Goal: Information Seeking & Learning: Learn about a topic

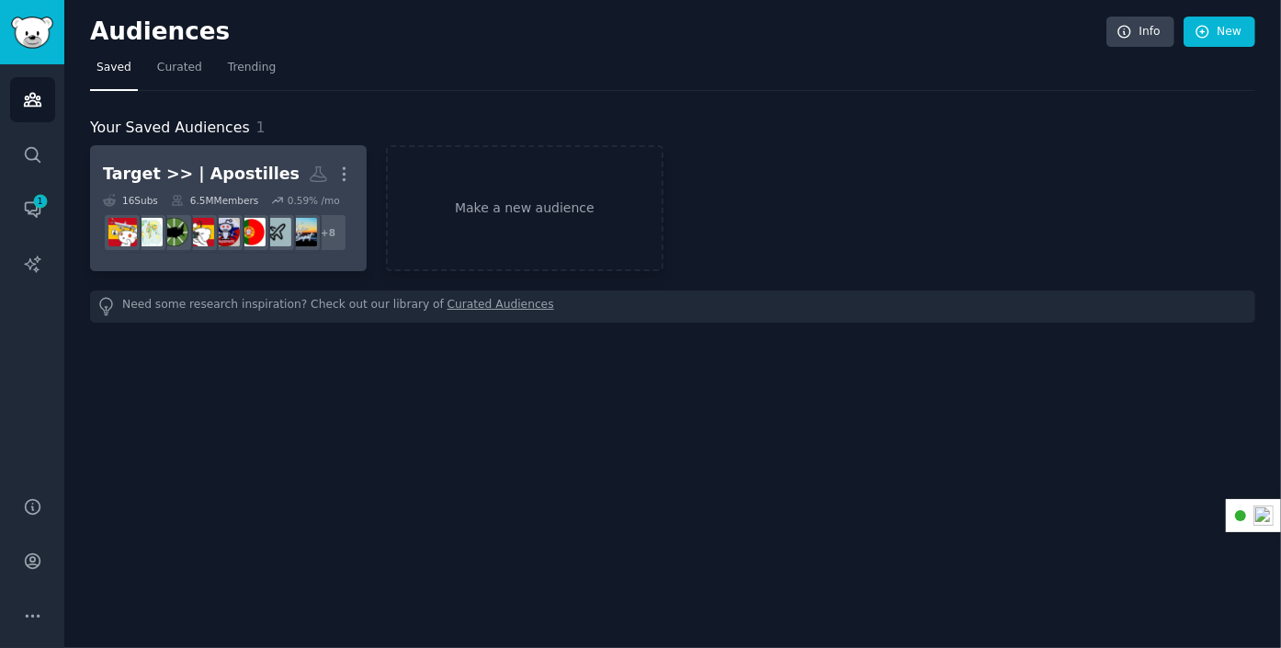
click at [228, 146] on link "Target >> | Apostilles More 16 Sub s 6.5M Members 0.59 % /mo r/AmerExit + 8" at bounding box center [228, 208] width 277 height 126
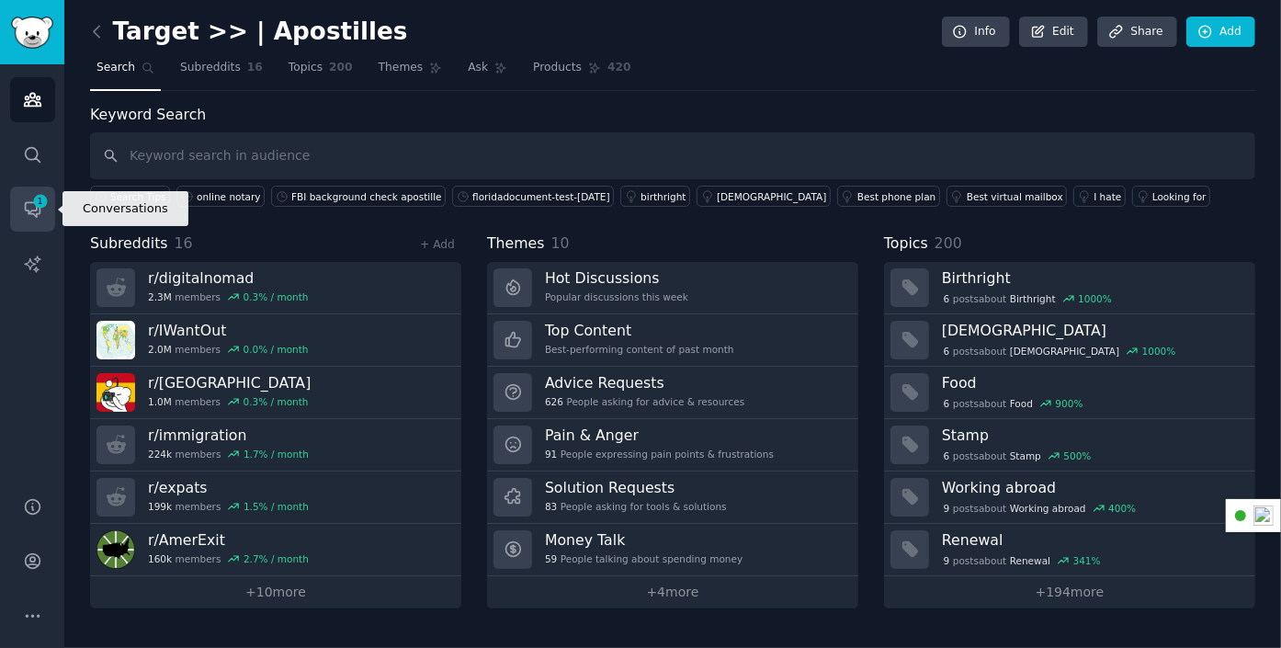
click at [26, 203] on icon "Sidebar" at bounding box center [32, 210] width 15 height 15
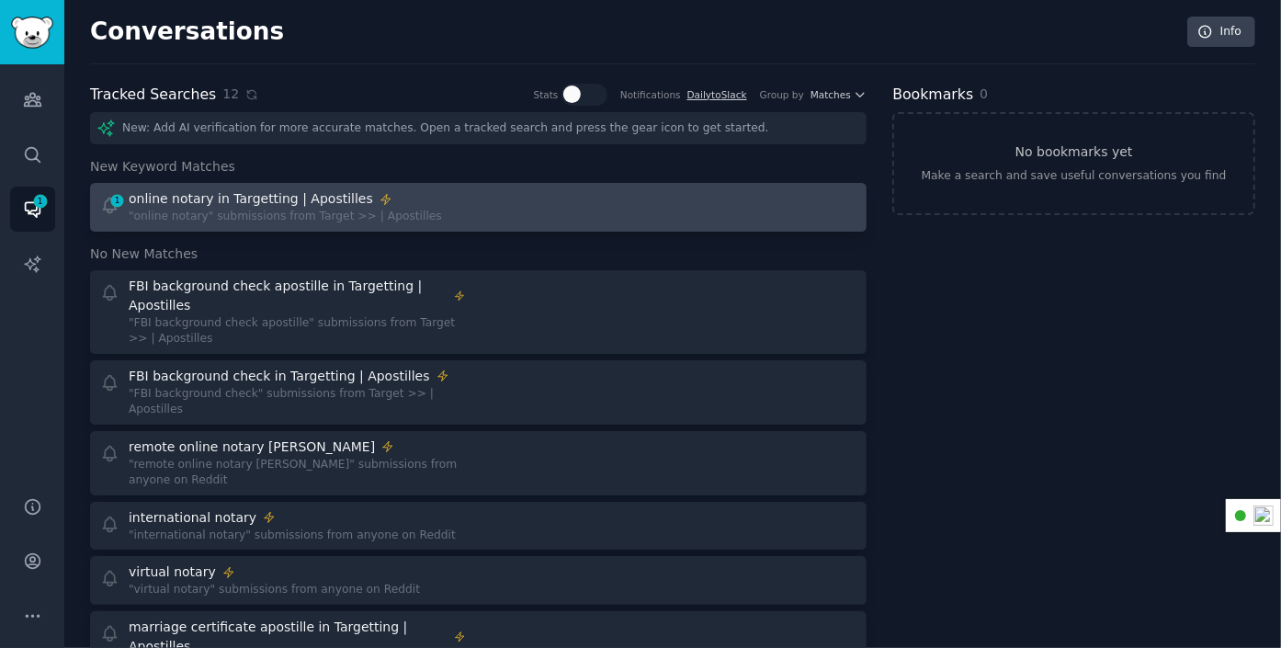
click at [456, 203] on div "1 online notary in Targetting | Apostilles "online notary" submissions from Tar…" at bounding box center [283, 207] width 366 height 36
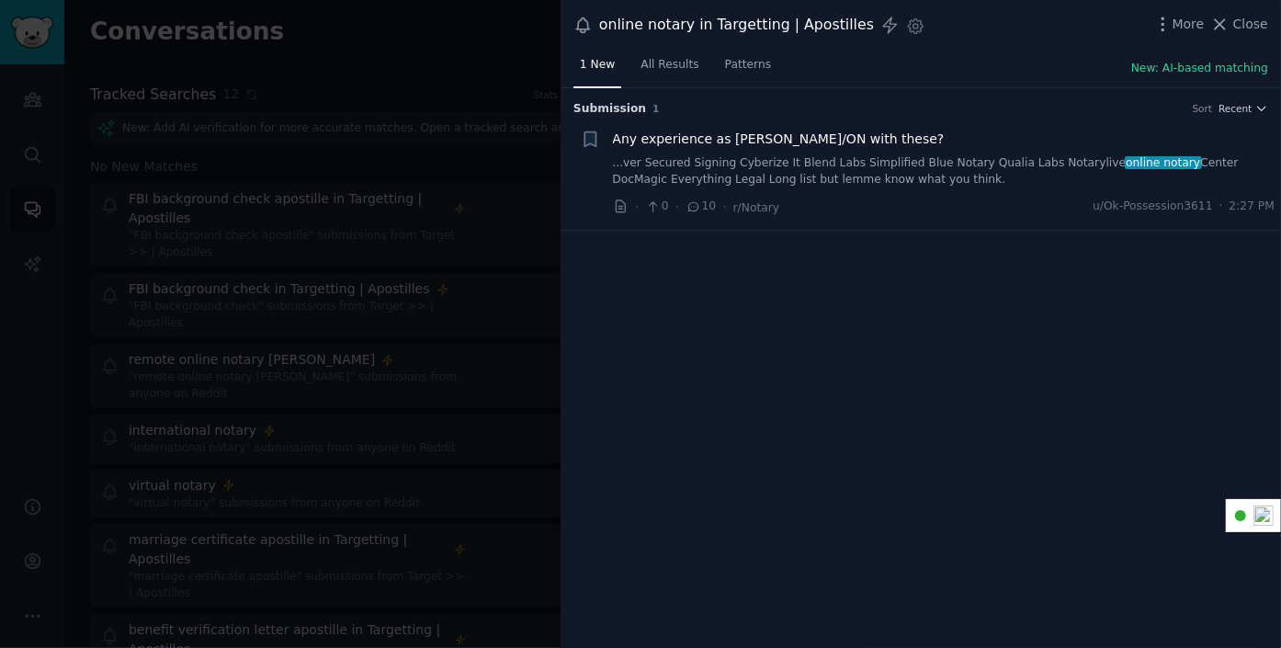
click at [804, 135] on span "Any experience as [PERSON_NAME]/ON with these?" at bounding box center [779, 139] width 332 height 19
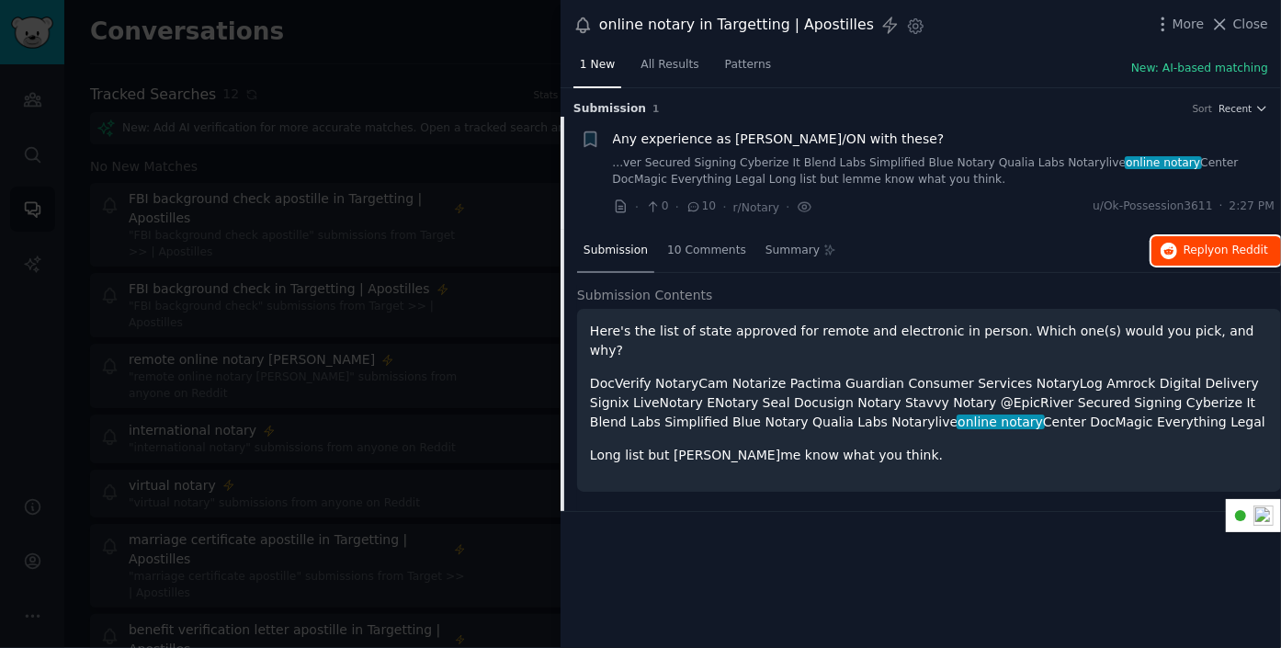
click at [1260, 243] on span "on Reddit" at bounding box center [1241, 249] width 53 height 13
click at [1237, 25] on span "Close" at bounding box center [1250, 24] width 35 height 19
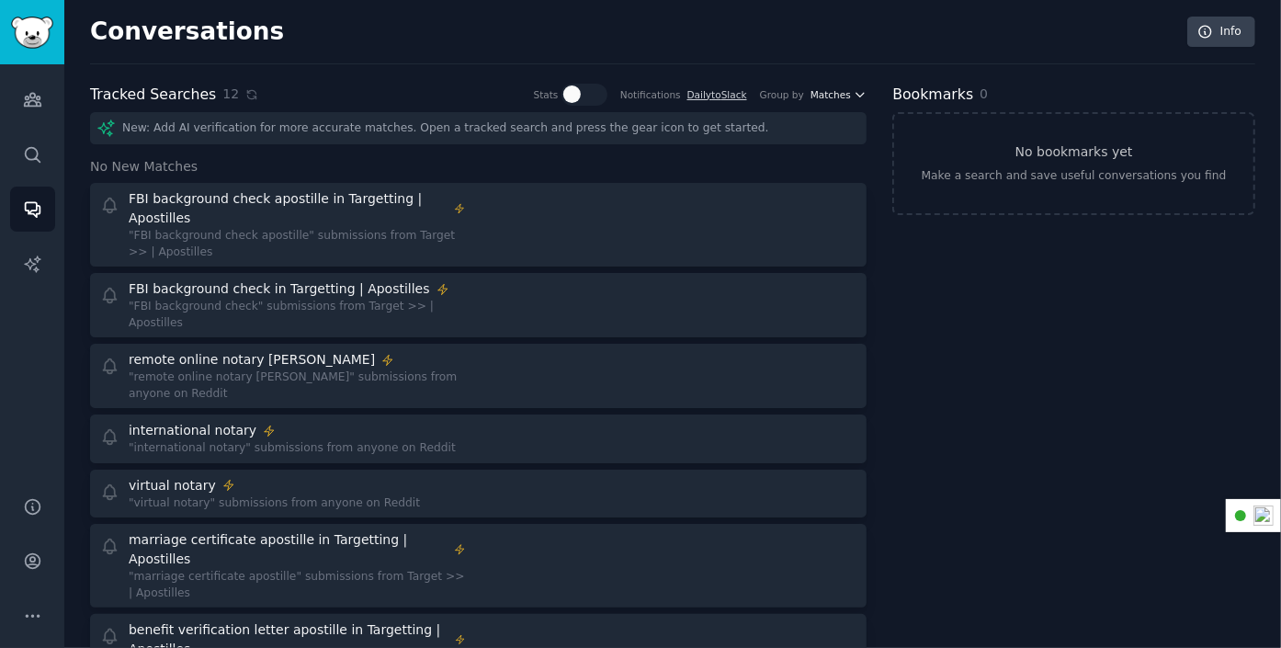
click at [845, 91] on span "Matches" at bounding box center [830, 94] width 40 height 13
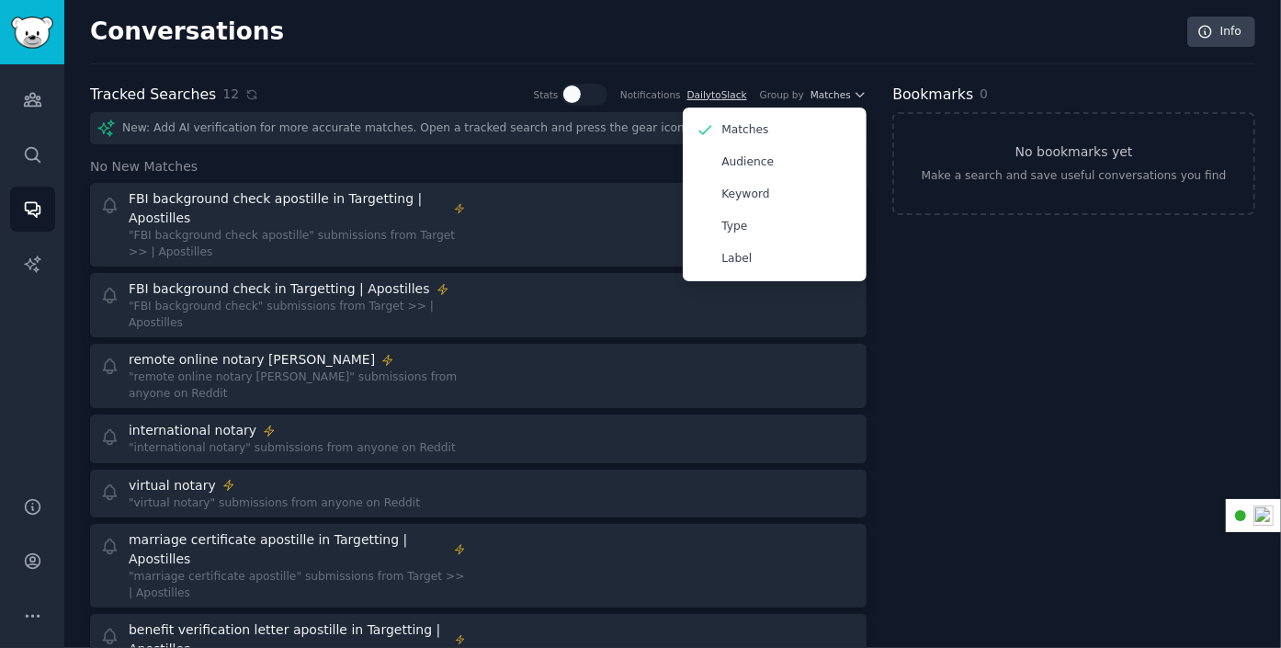
click at [847, 33] on div "Conversations Info" at bounding box center [672, 41] width 1165 height 48
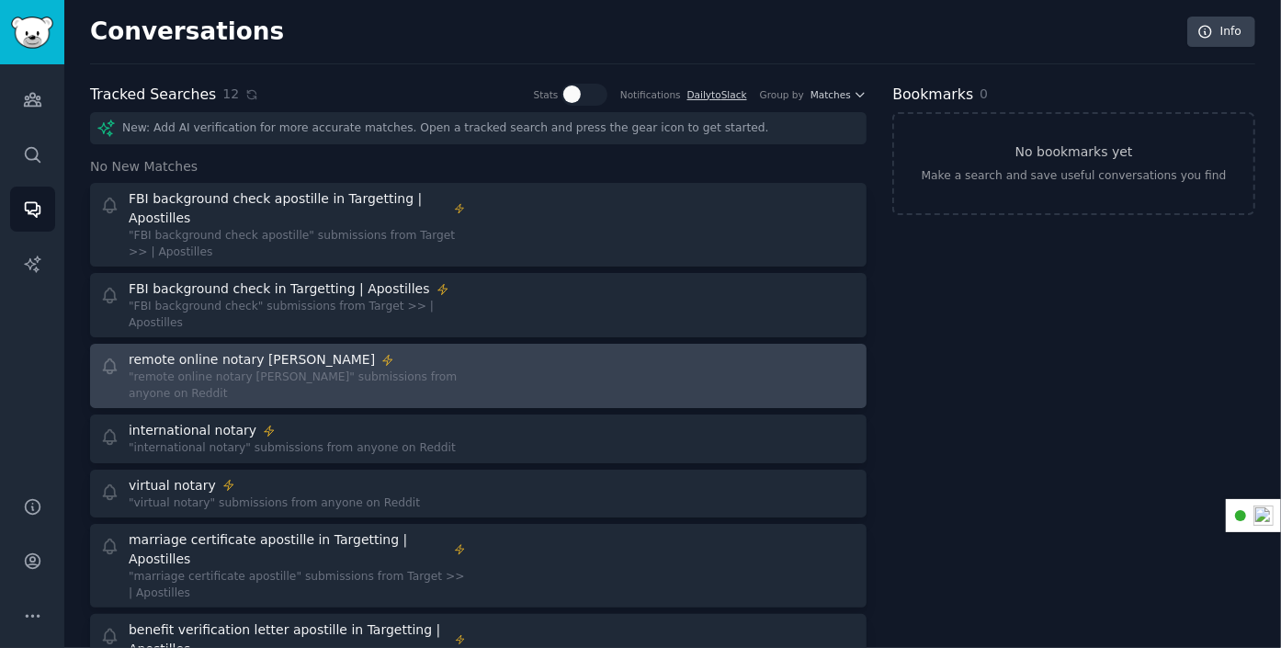
click at [367, 350] on div "remote online notary [PERSON_NAME]" at bounding box center [297, 359] width 337 height 19
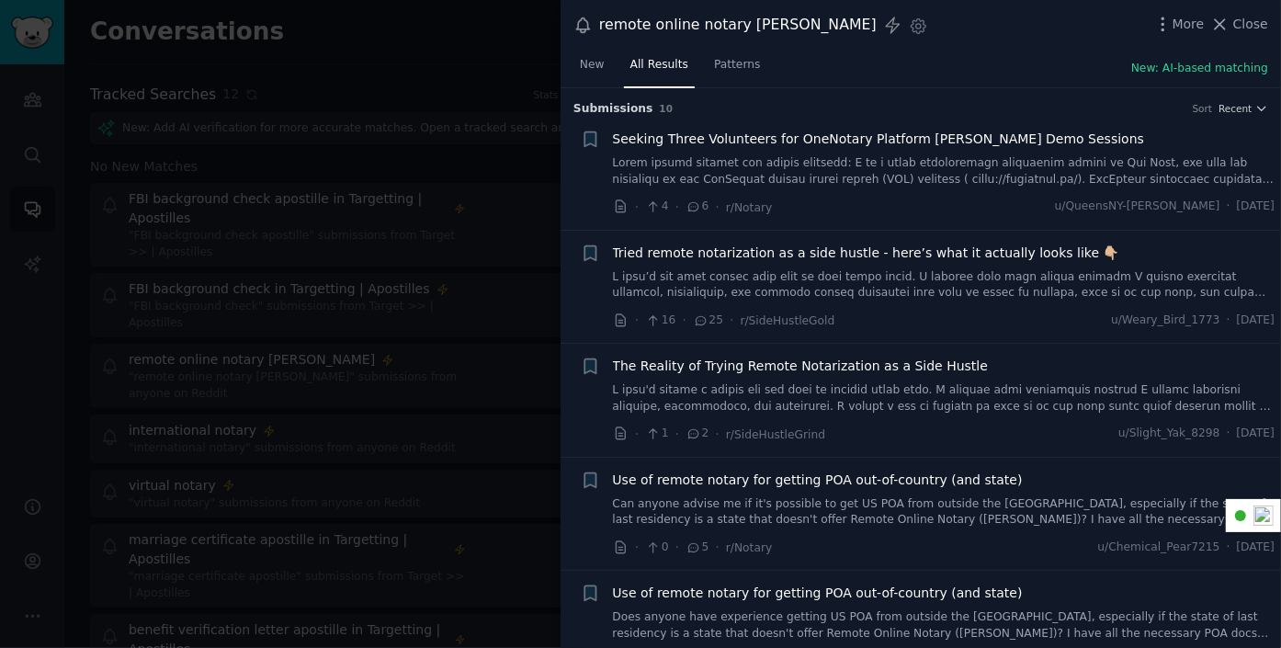
click at [690, 247] on span "Tried remote notarization as a side hustle - here’s what it actually looks like…" at bounding box center [866, 252] width 506 height 19
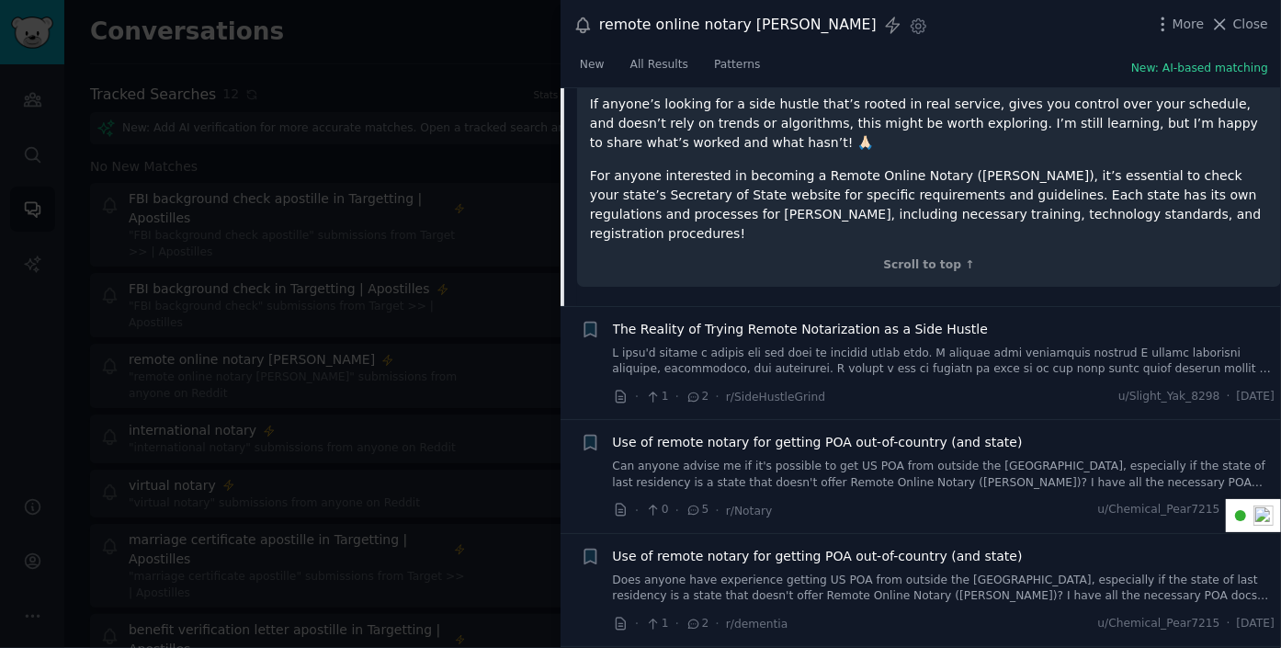
scroll to position [693, 0]
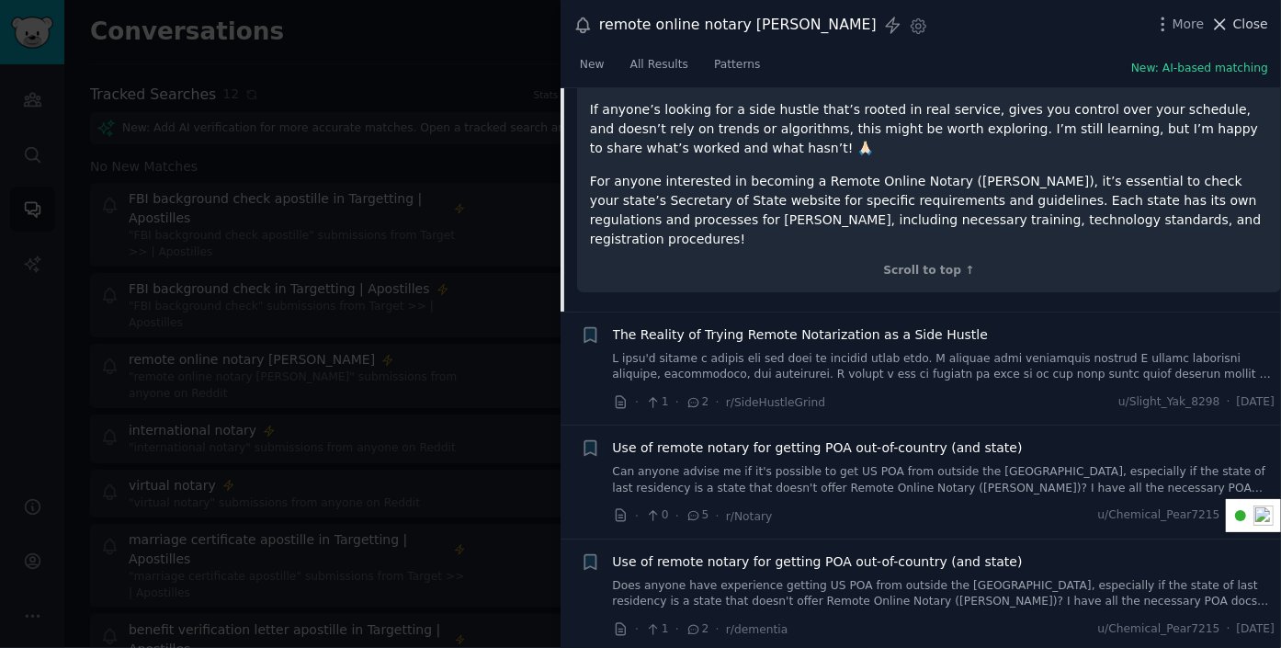
click at [1250, 23] on span "Close" at bounding box center [1250, 24] width 35 height 19
